Goal: Entertainment & Leisure: Browse casually

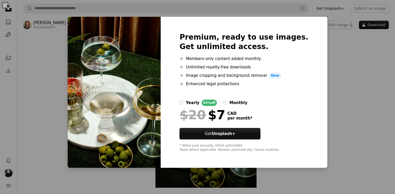
click at [329, 105] on div "An X shape Premium, ready to use images. Get unlimited access. A plus sign Memb…" at bounding box center [197, 97] width 395 height 194
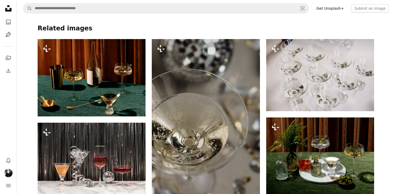
scroll to position [341, 0]
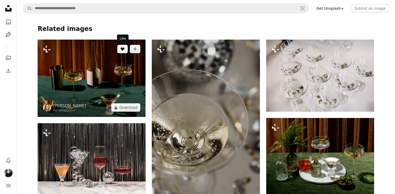
click at [124, 51] on button "A heart" at bounding box center [122, 49] width 10 height 8
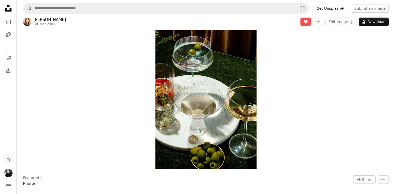
scroll to position [0, 0]
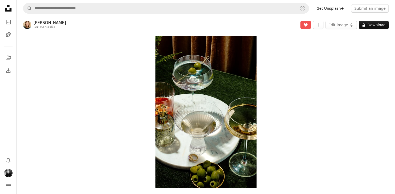
click at [51, 25] on link "[PERSON_NAME]" at bounding box center [49, 22] width 33 height 5
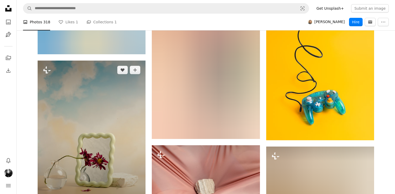
scroll to position [452, 0]
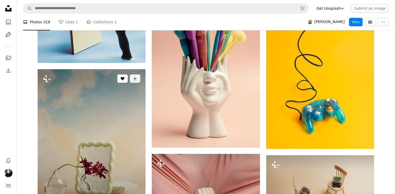
click at [123, 81] on button "A heart" at bounding box center [122, 78] width 10 height 8
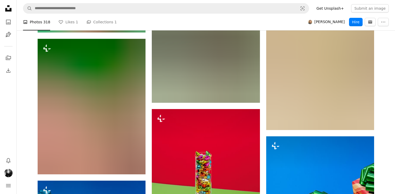
scroll to position [4982, 0]
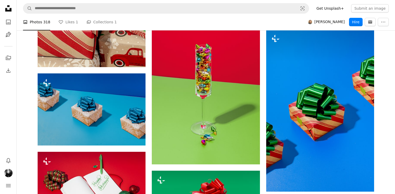
click at [10, 7] on icon "Unsplash logo Unsplash Home" at bounding box center [8, 8] width 10 height 10
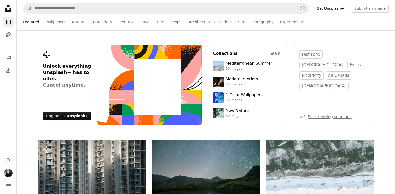
click at [380, 42] on div "Plus sign for Unsplash+ Unlock everything Unsplash+ has to offer. Cancel anytim…" at bounding box center [206, 84] width 379 height 109
